Goal: Task Accomplishment & Management: Use online tool/utility

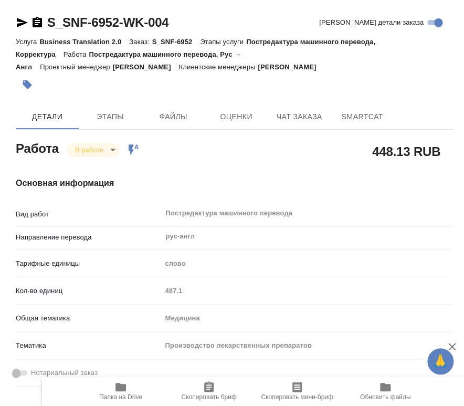
click at [128, 390] on span "Папка на Drive" at bounding box center [121, 390] width 76 height 20
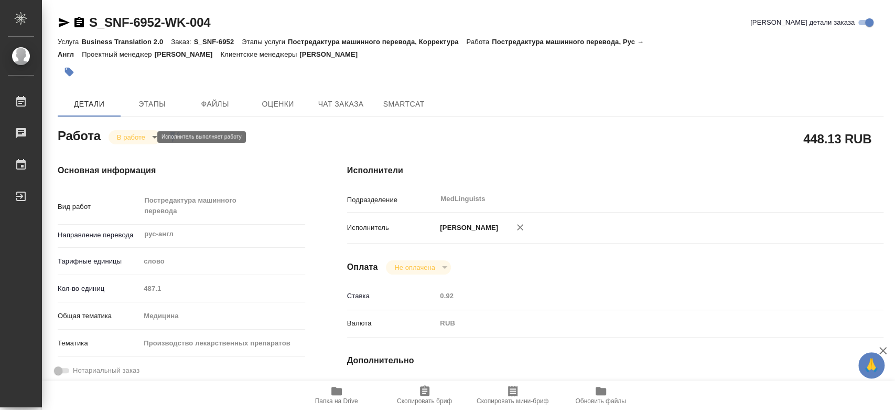
click at [132, 134] on body "🙏 .cls-1 fill:#fff; [PERSON_NAME] [PERSON_NAME] 0 Чаты График Выйти S_SNF-6952-…" at bounding box center [447, 205] width 895 height 410
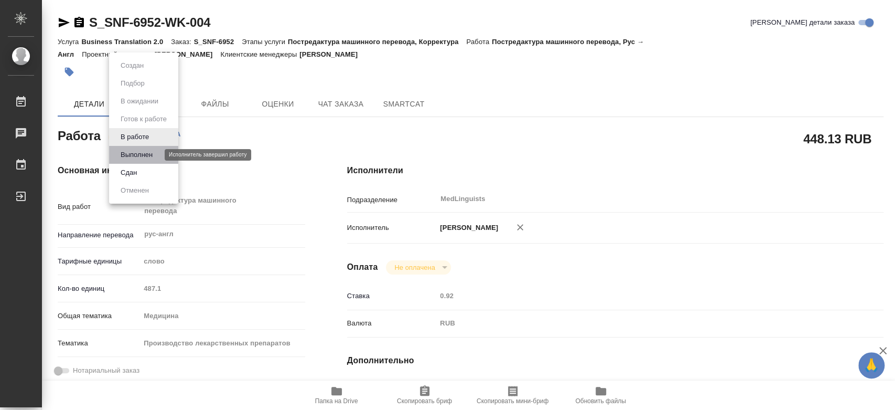
click at [134, 154] on button "Выполнен" at bounding box center [137, 155] width 38 height 12
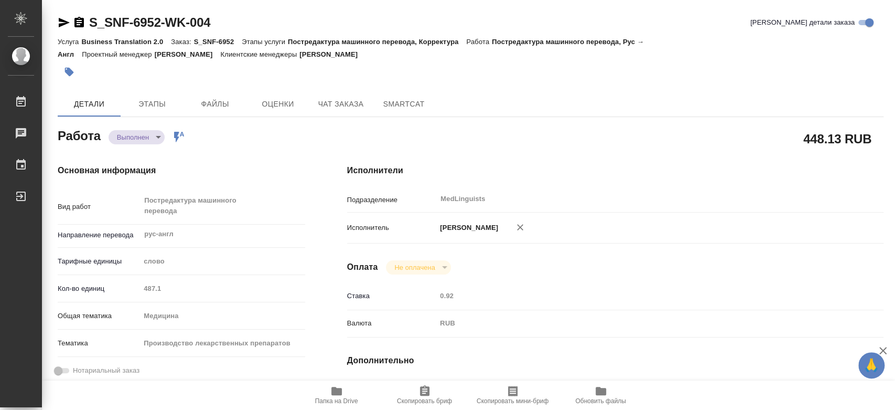
type textarea "x"
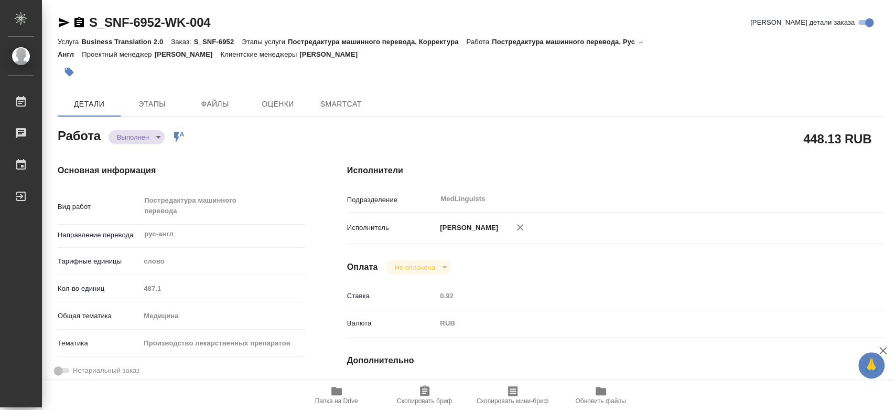
type textarea "x"
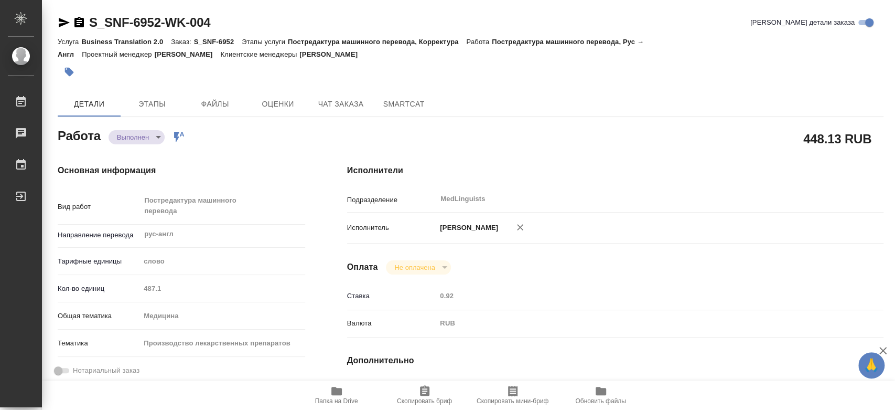
type textarea "x"
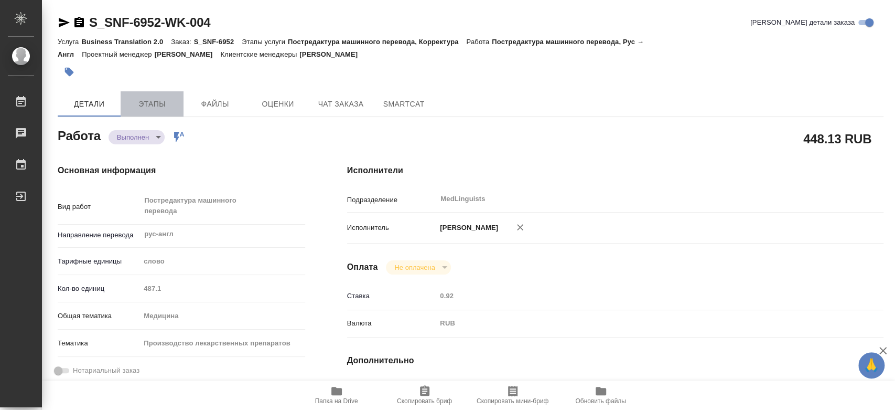
click at [169, 104] on span "Этапы" at bounding box center [152, 104] width 50 height 13
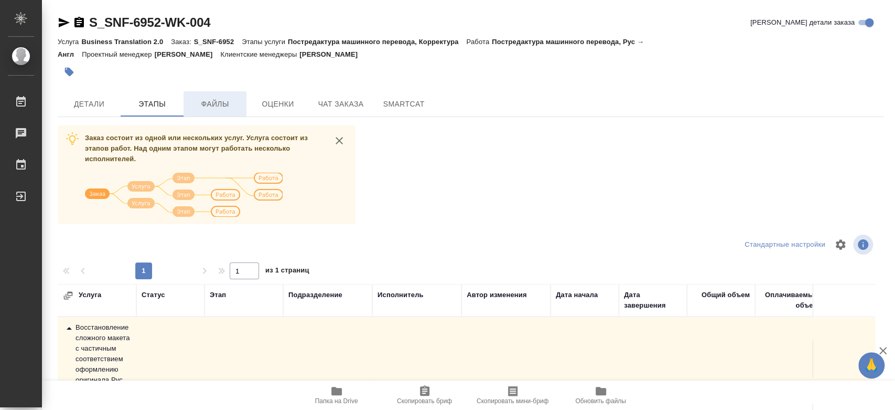
click at [230, 100] on span "Файлы" at bounding box center [215, 104] width 50 height 13
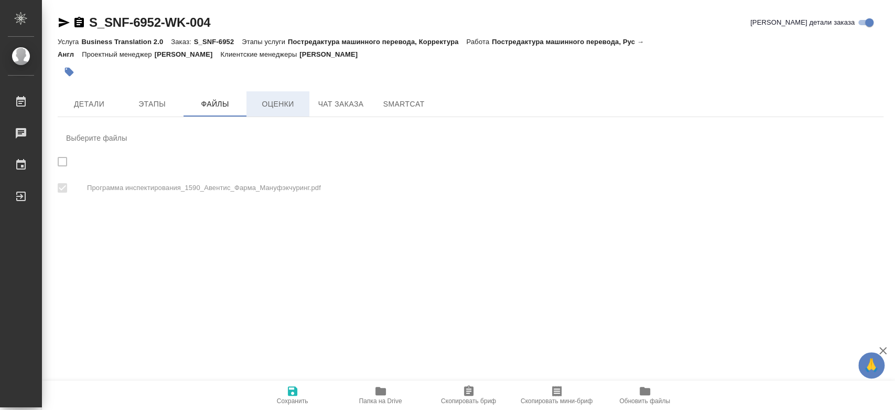
checkbox input "true"
click at [290, 104] on span "Оценки" at bounding box center [278, 104] width 50 height 13
